Goal: Learn about a topic

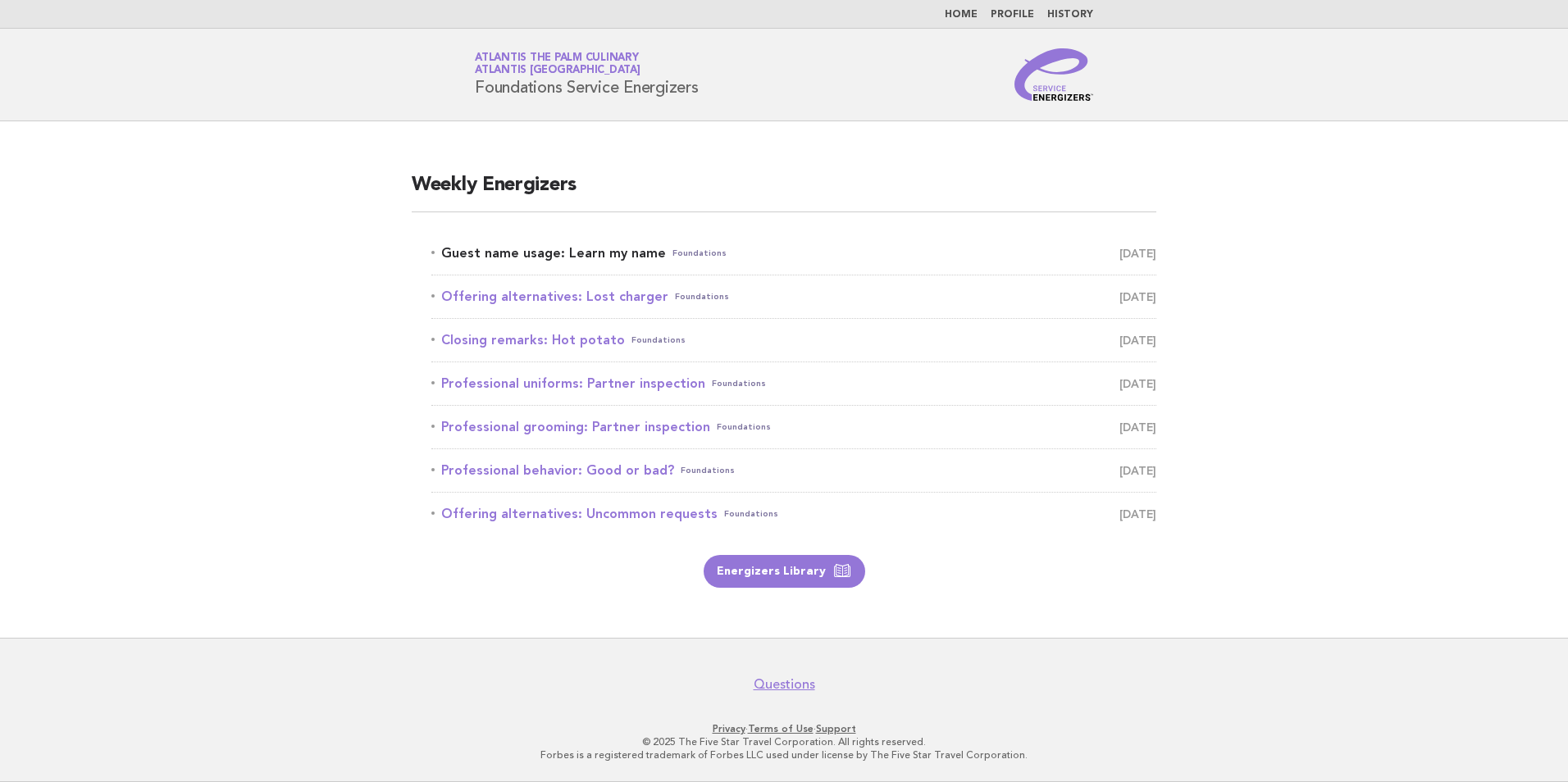
click at [568, 247] on link "Guest name usage: Learn my name Foundations [DATE]" at bounding box center [794, 253] width 725 height 23
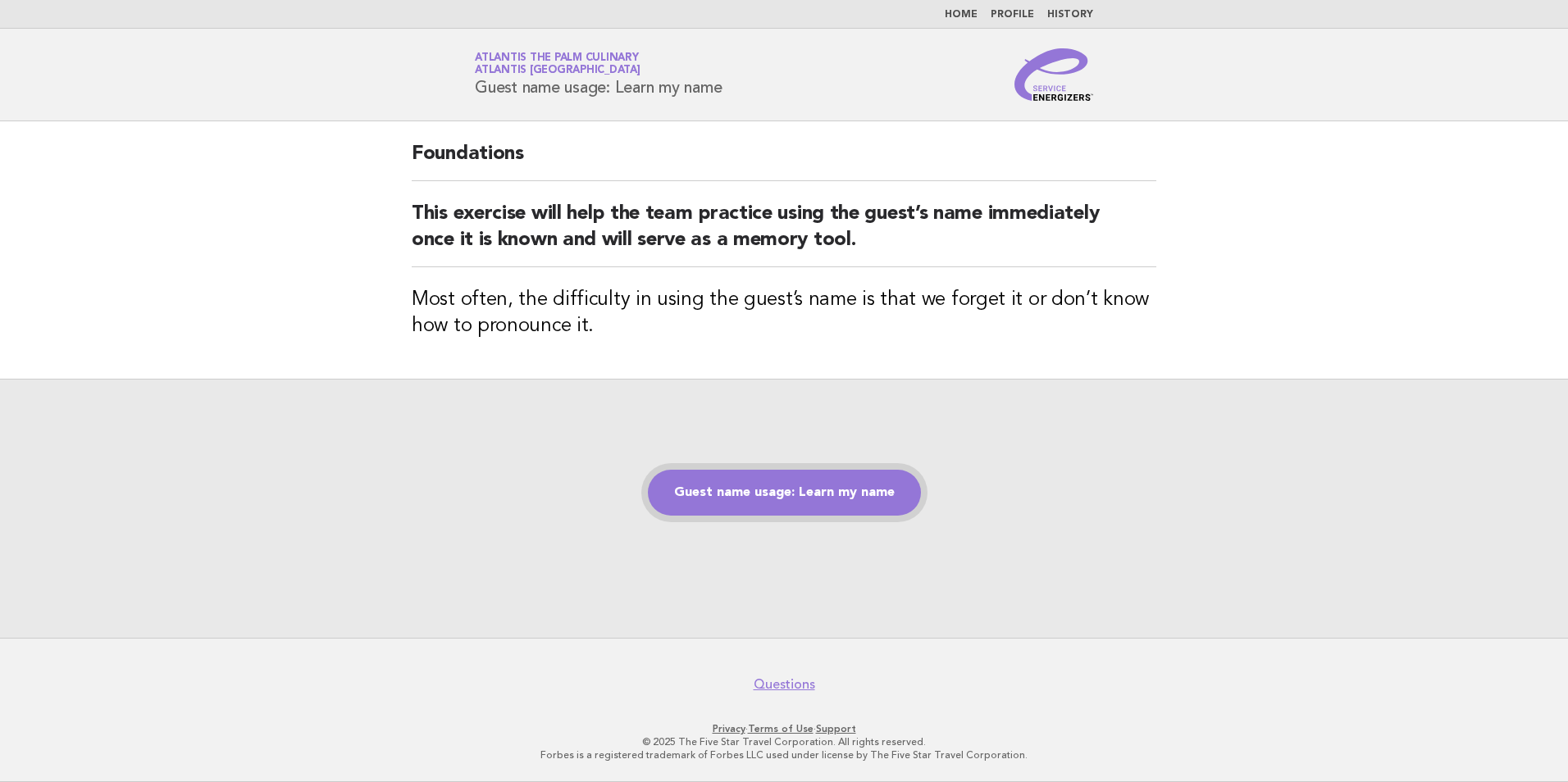
click at [871, 493] on link "Guest name usage: Learn my name" at bounding box center [785, 492] width 273 height 46
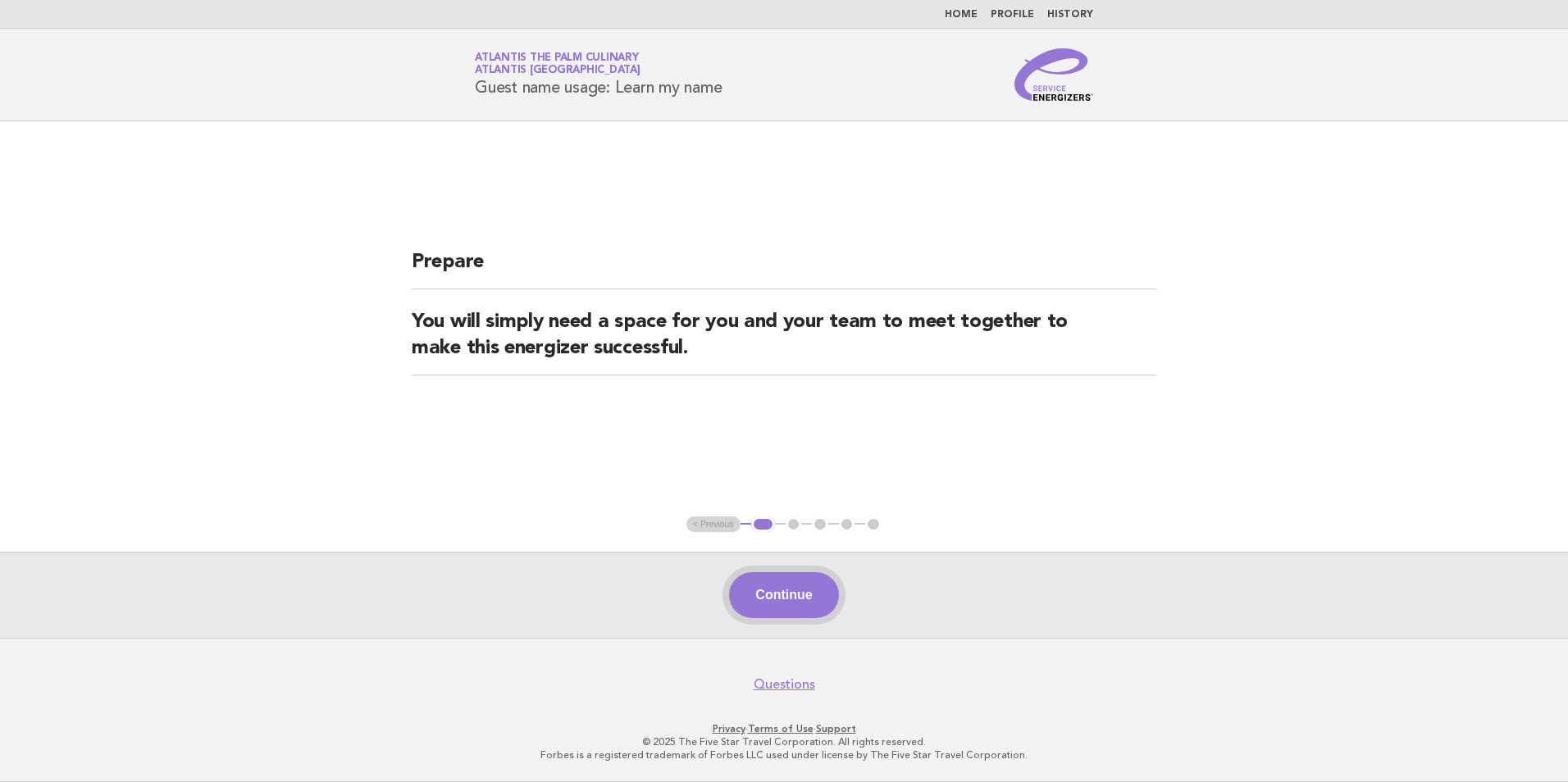
click at [809, 584] on button "Continue" at bounding box center [783, 595] width 109 height 46
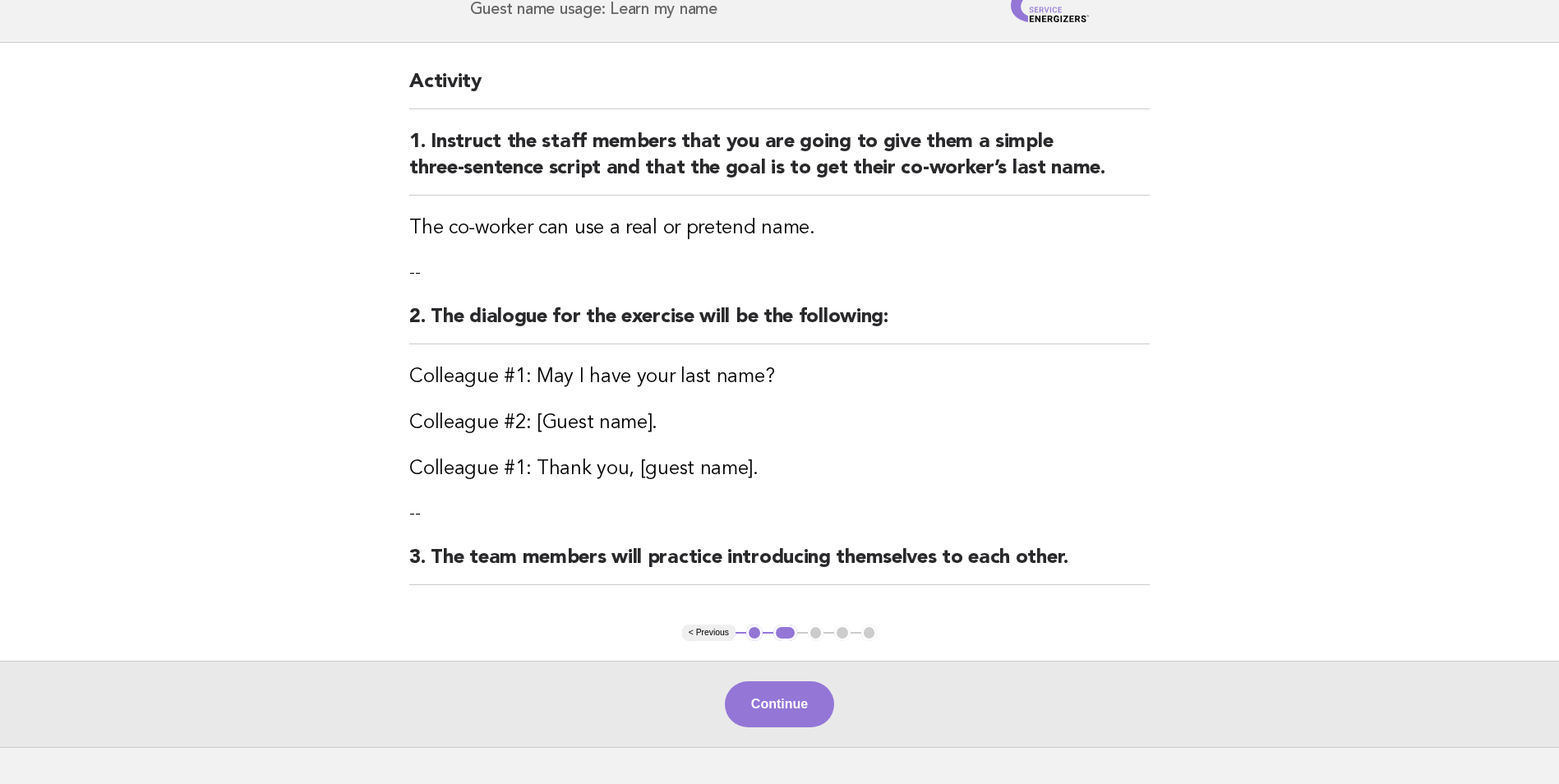
scroll to position [185, 0]
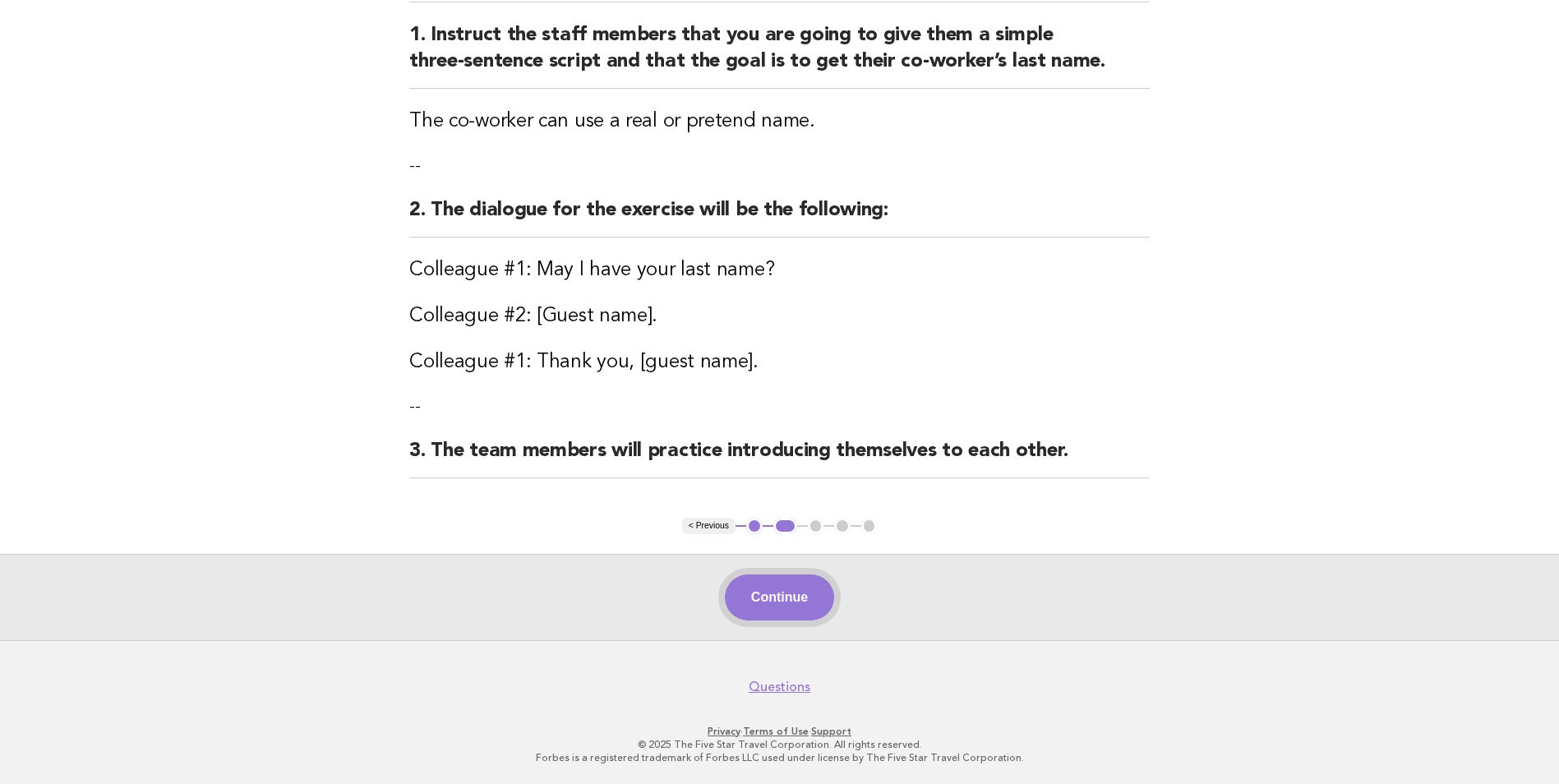
click at [818, 597] on button "Continue" at bounding box center [779, 597] width 109 height 46
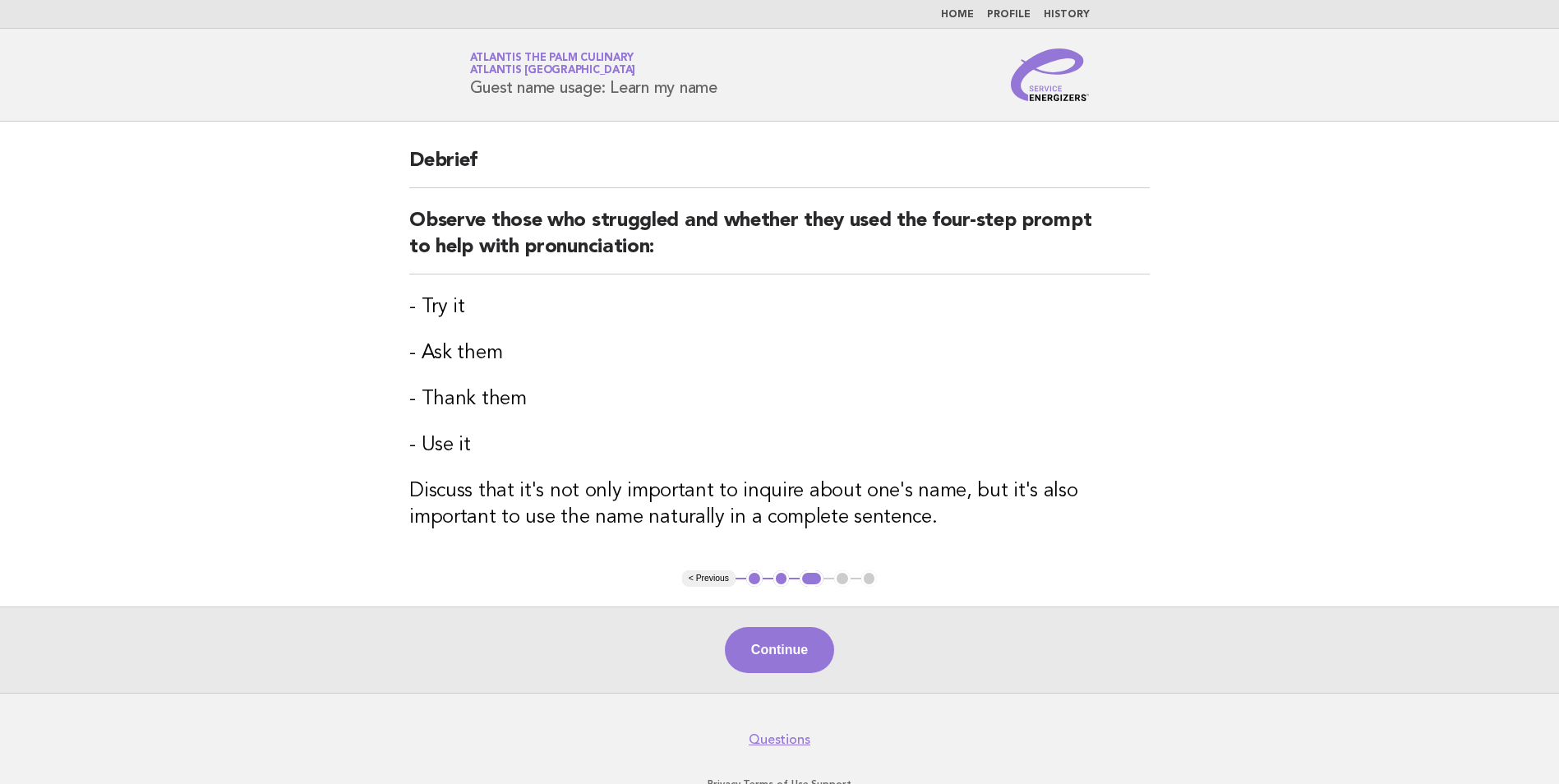
scroll to position [53, 0]
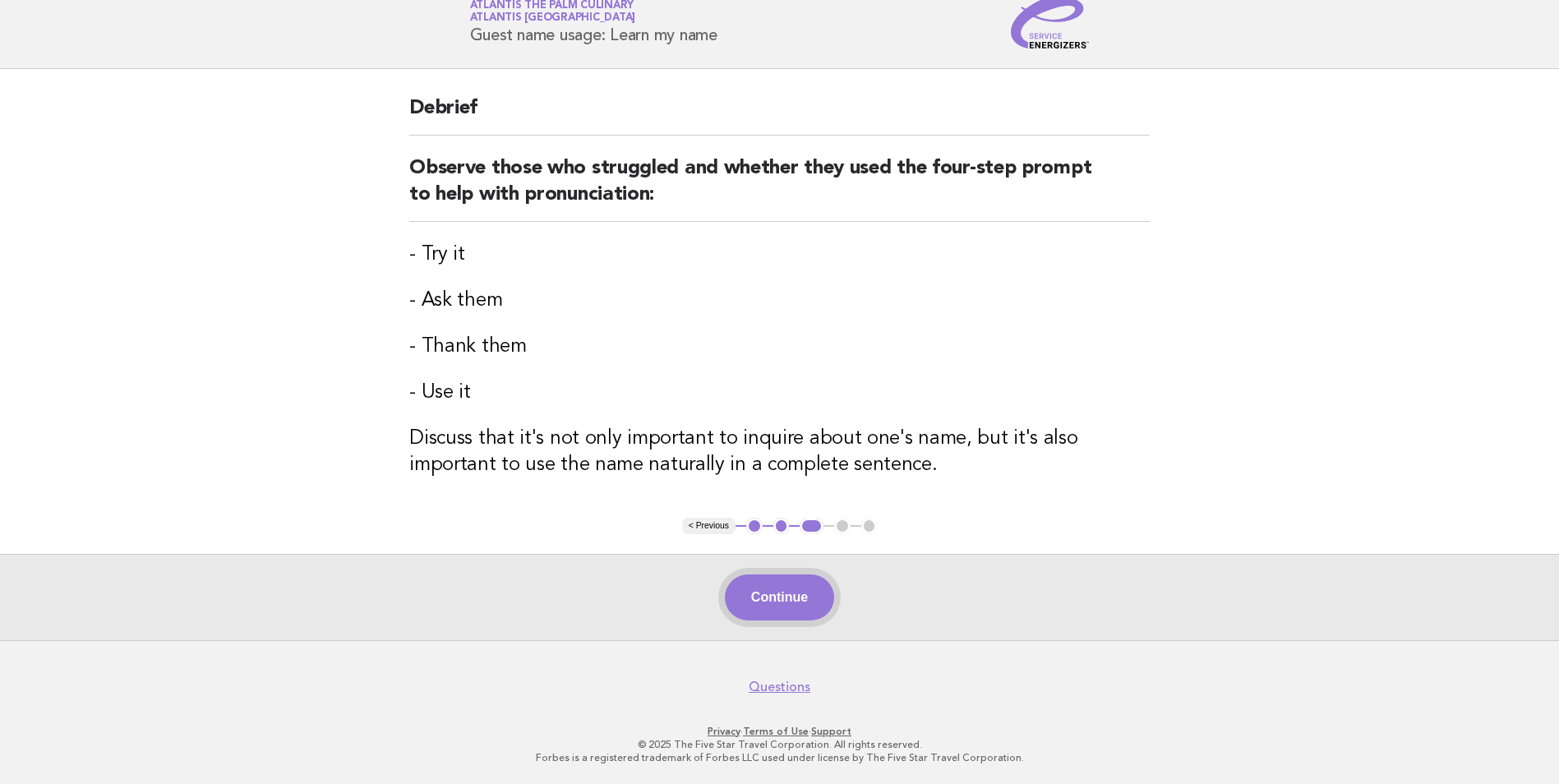
click at [770, 588] on button "Continue" at bounding box center [779, 597] width 109 height 46
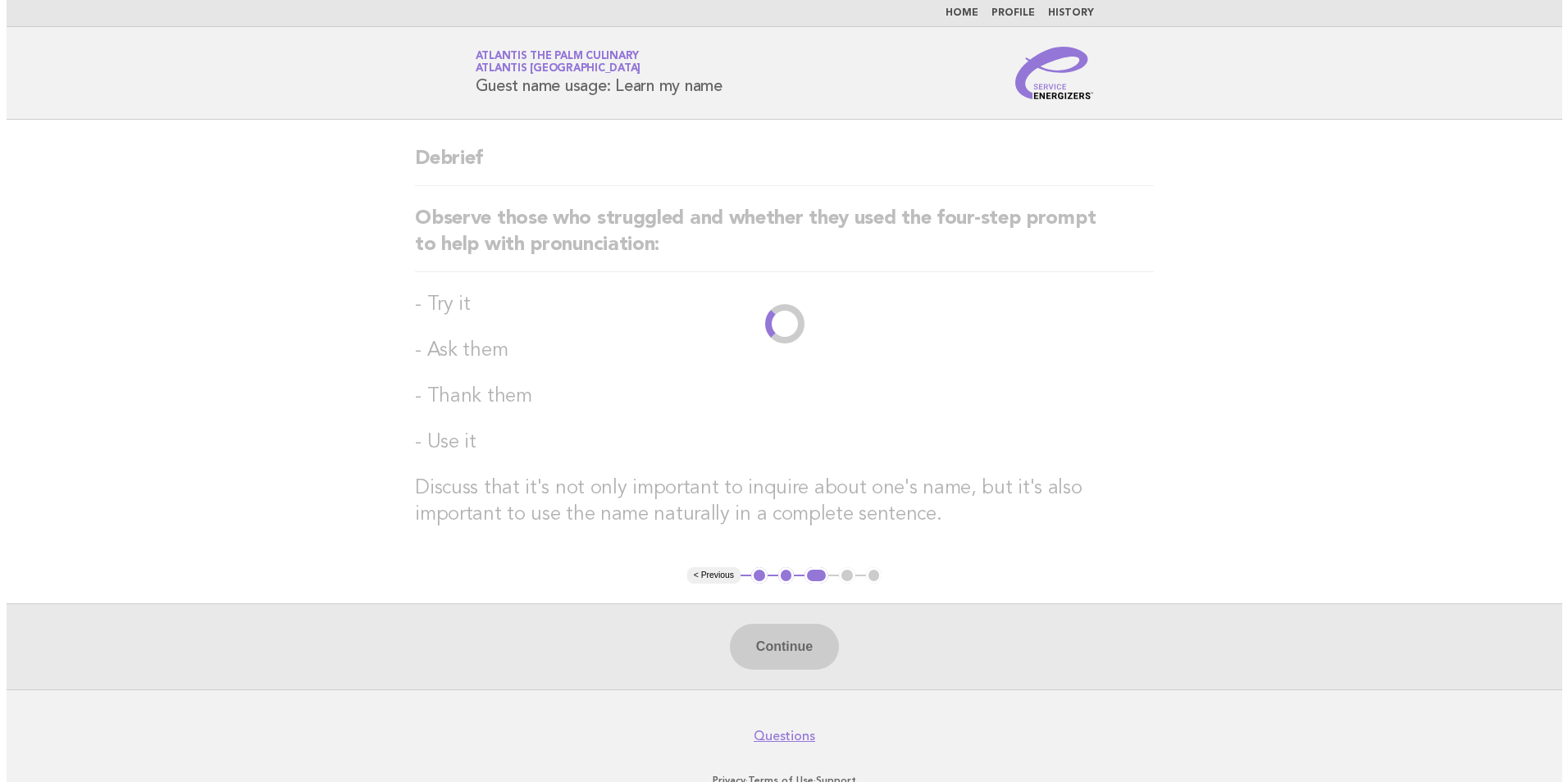
scroll to position [0, 0]
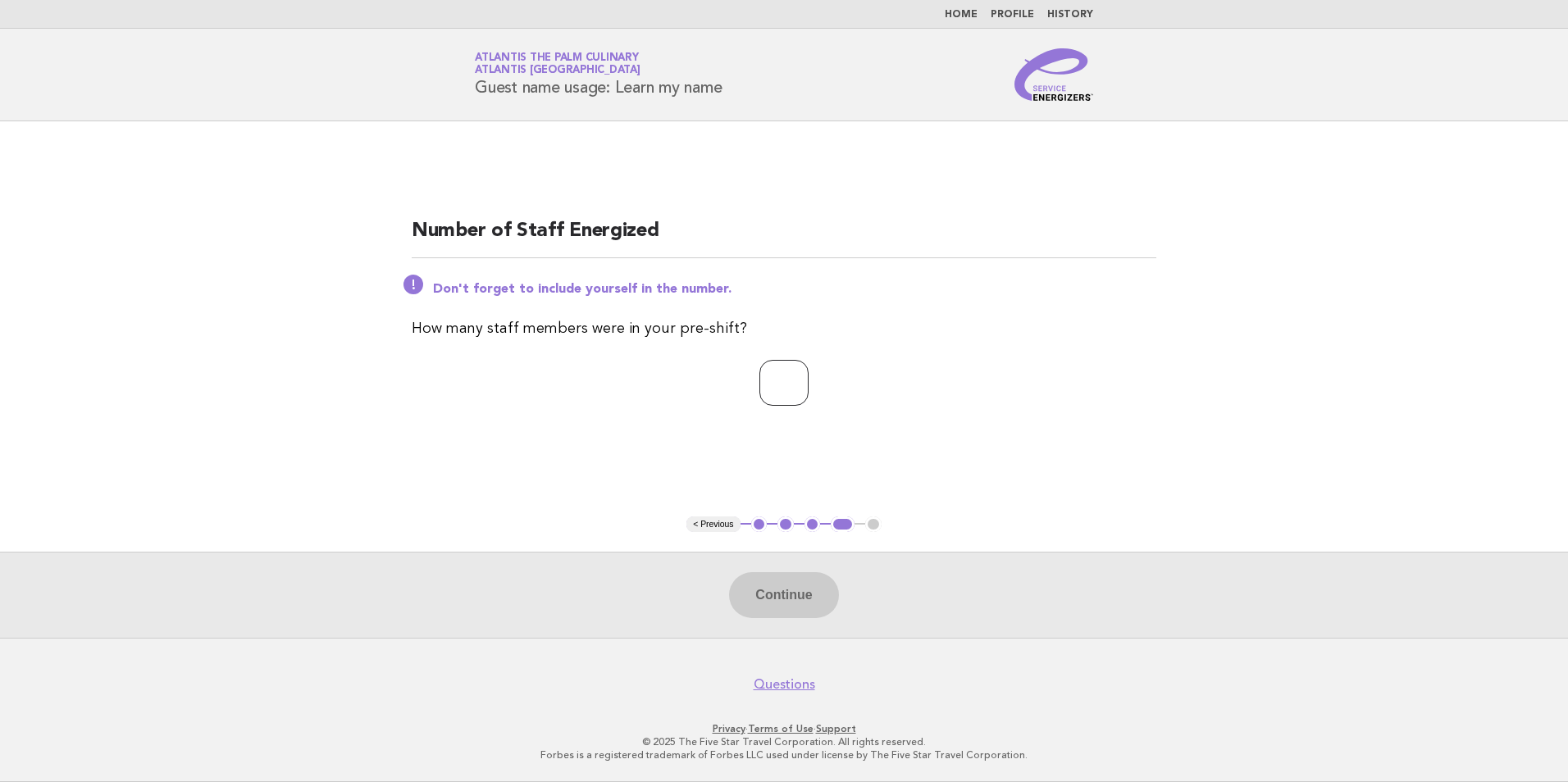
click at [772, 388] on input "number" at bounding box center [784, 382] width 49 height 46
type input "**"
click at [808, 592] on button "Continue" at bounding box center [783, 595] width 109 height 46
